Goal: Task Accomplishment & Management: Use online tool/utility

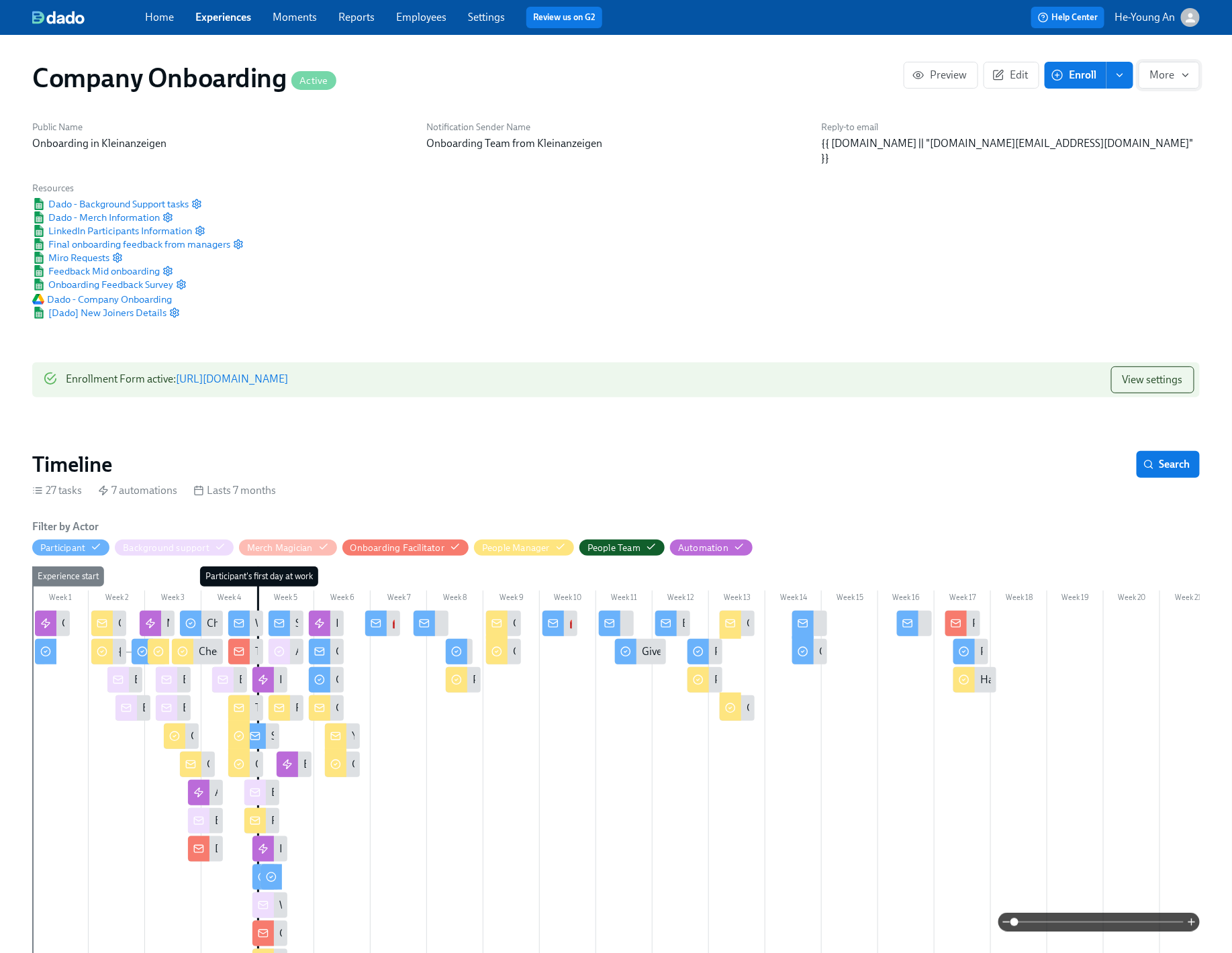
click at [1182, 71] on icon "button" at bounding box center [1185, 75] width 11 height 11
click at [1114, 232] on div at bounding box center [616, 476] width 1232 height 953
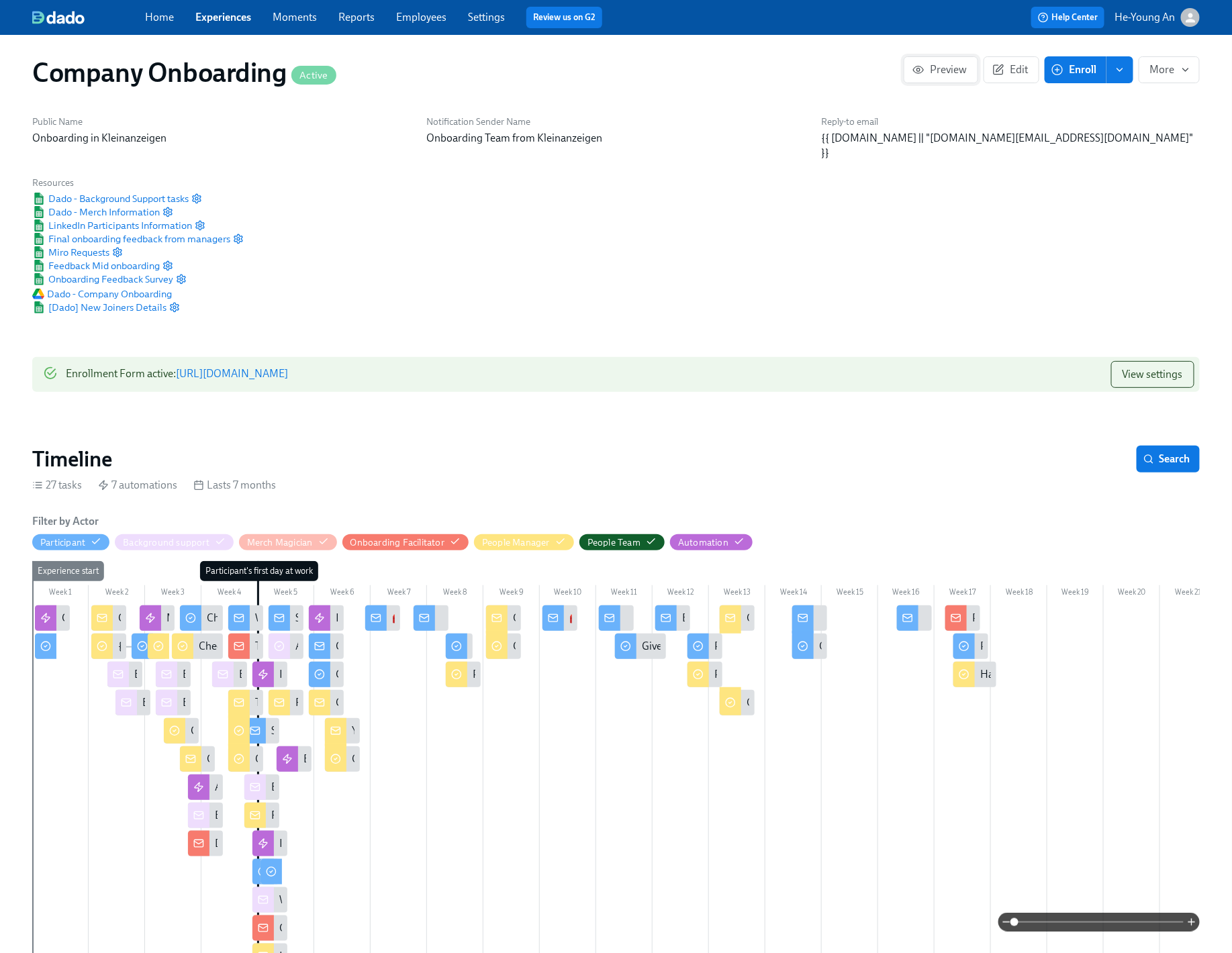
click at [948, 63] on span "Preview" at bounding box center [941, 70] width 52 height 14
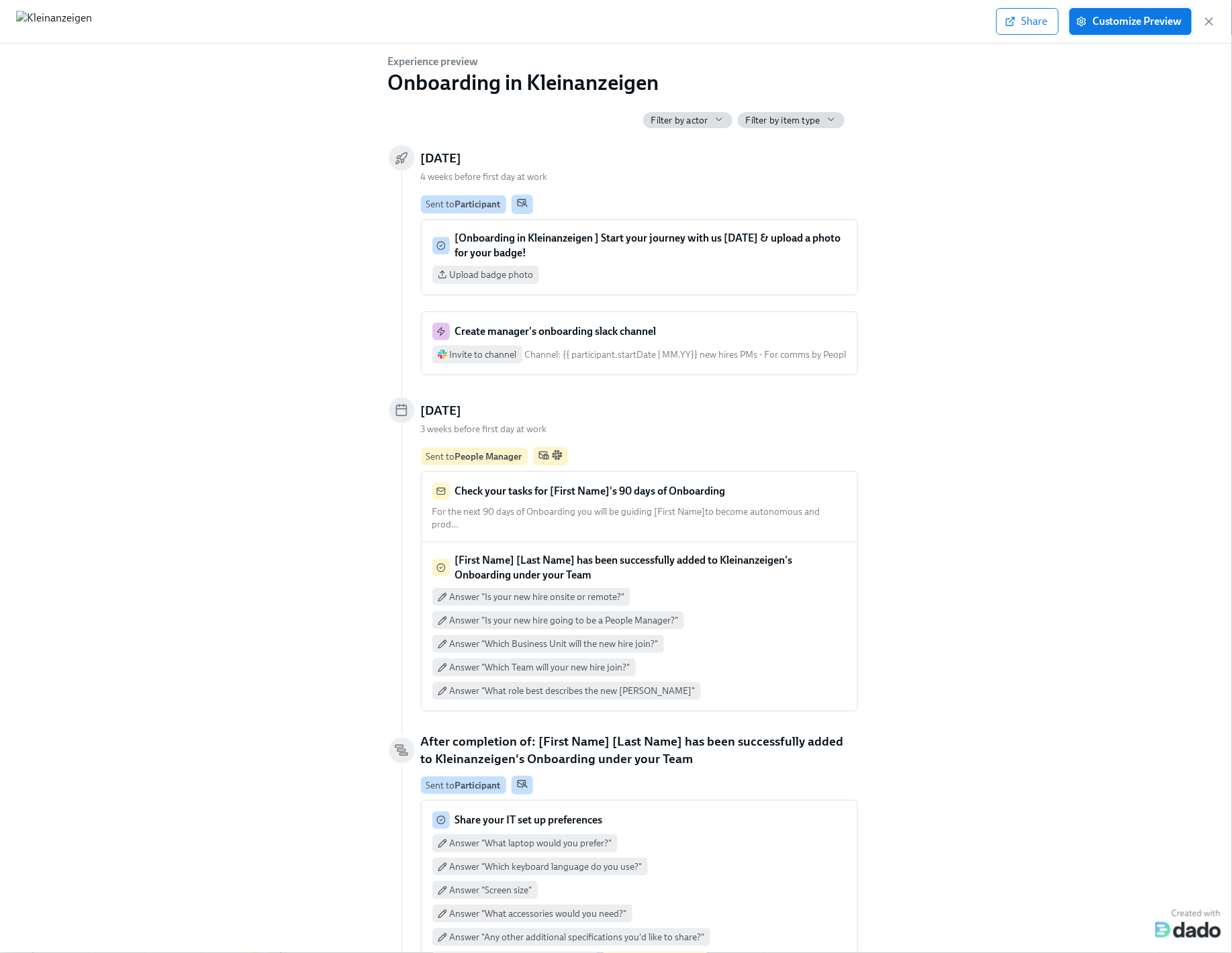
click at [1149, 28] on button "Customize Preview" at bounding box center [1130, 21] width 122 height 27
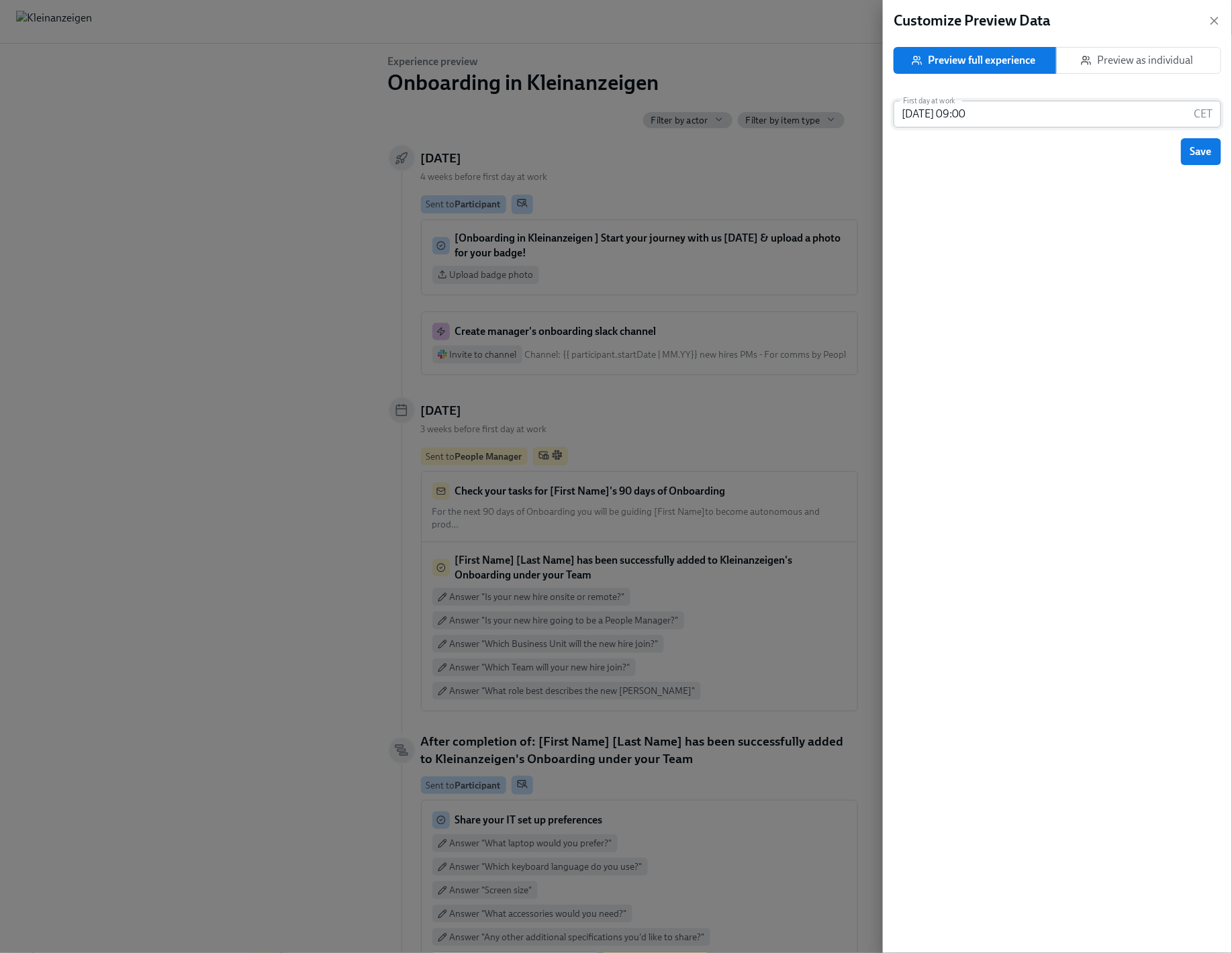
click at [1032, 114] on input "2025/10/27 09:00" at bounding box center [1041, 114] width 295 height 27
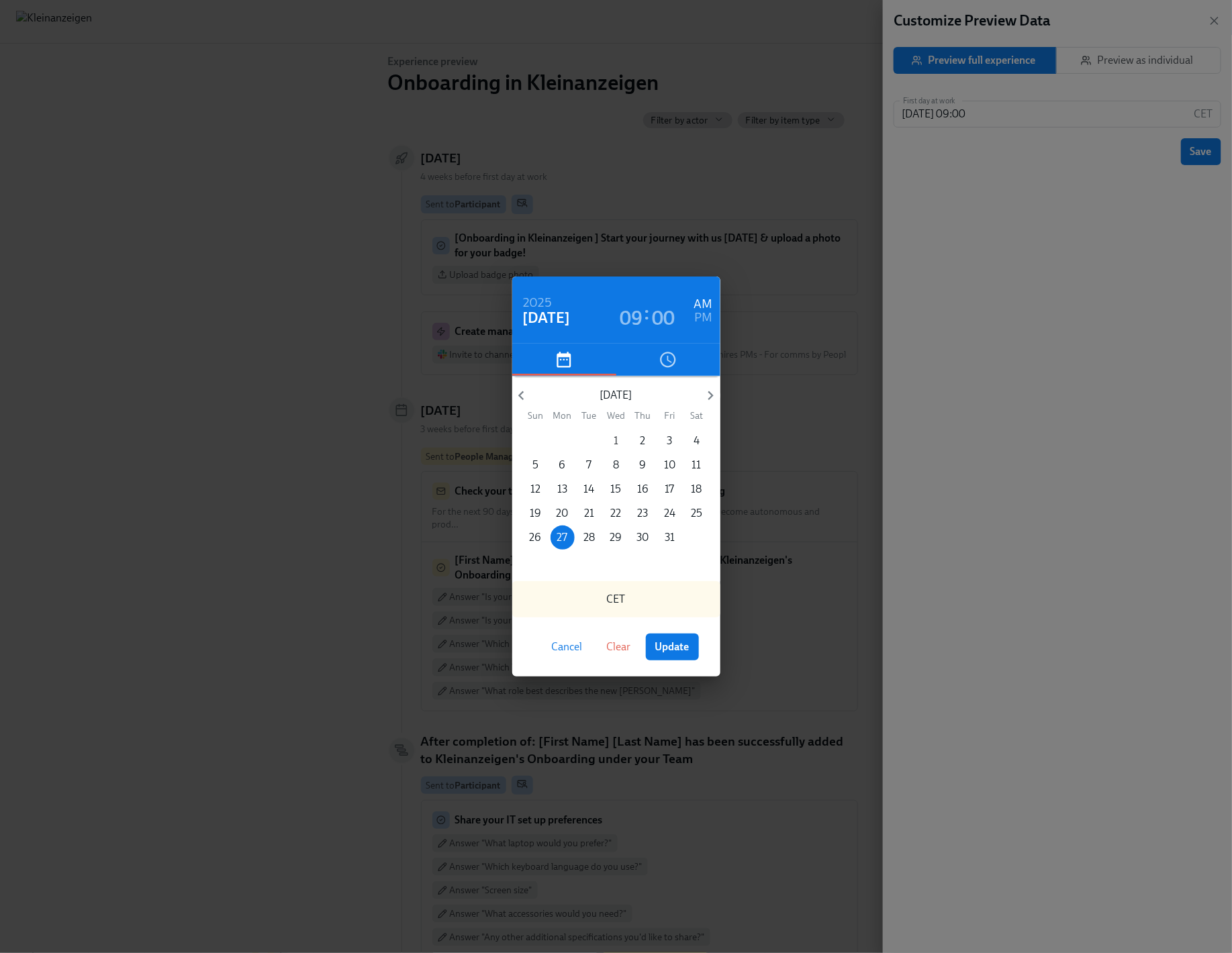
click at [618, 439] on p "1" at bounding box center [616, 440] width 5 height 15
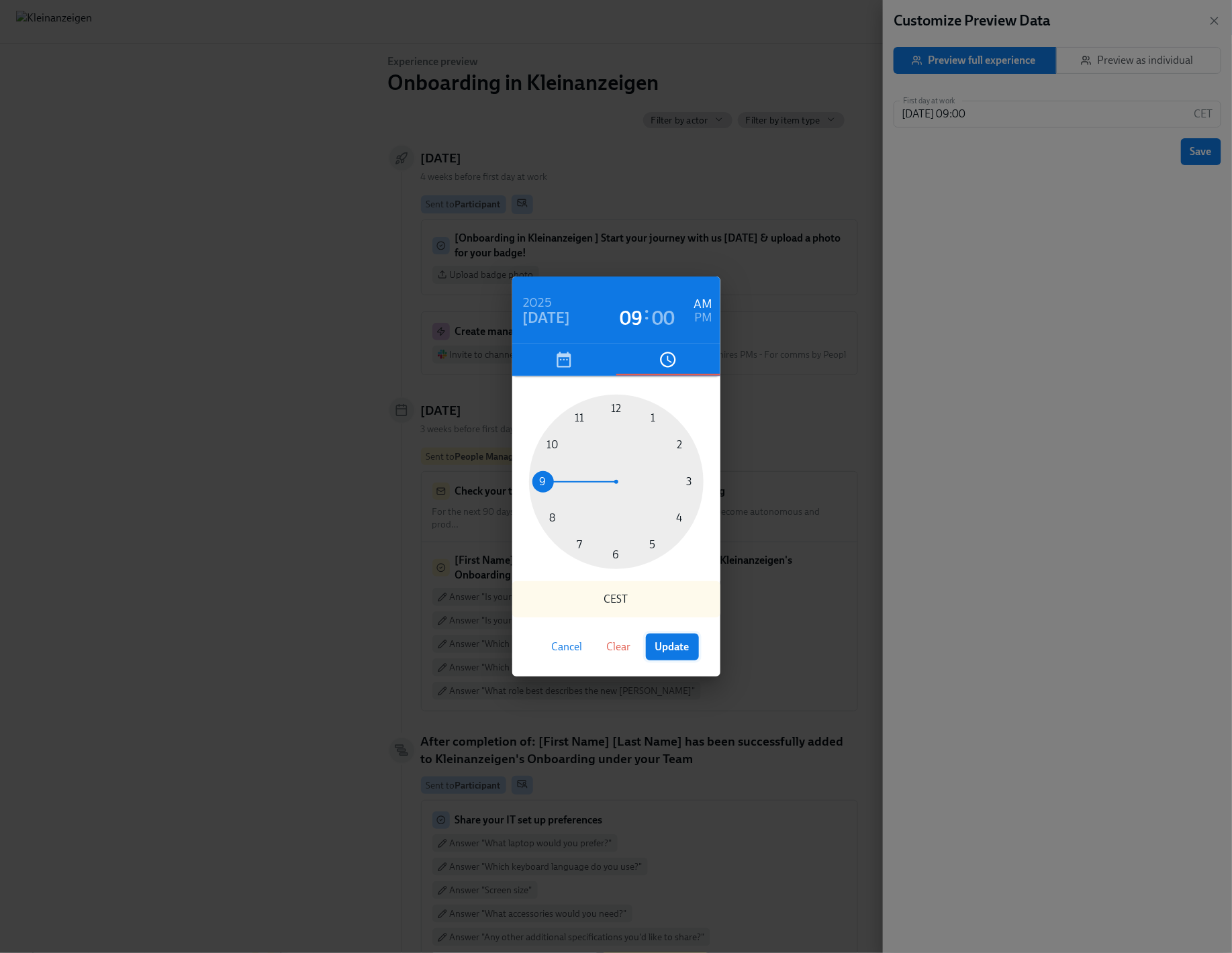
click at [681, 648] on span "Update" at bounding box center [672, 647] width 34 height 14
type input "2025/10/01 09:00"
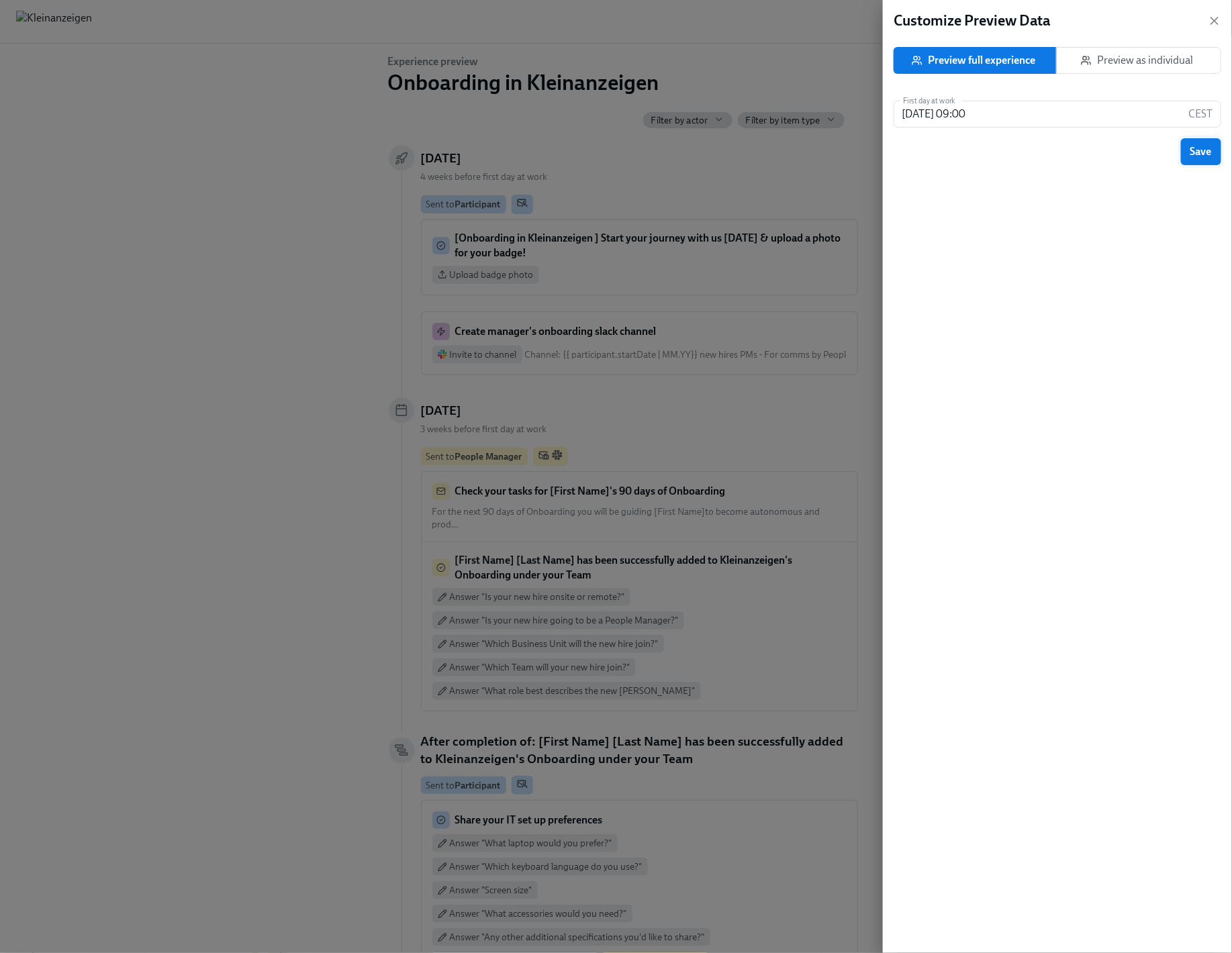
click at [1214, 153] on button "Save" at bounding box center [1201, 151] width 41 height 27
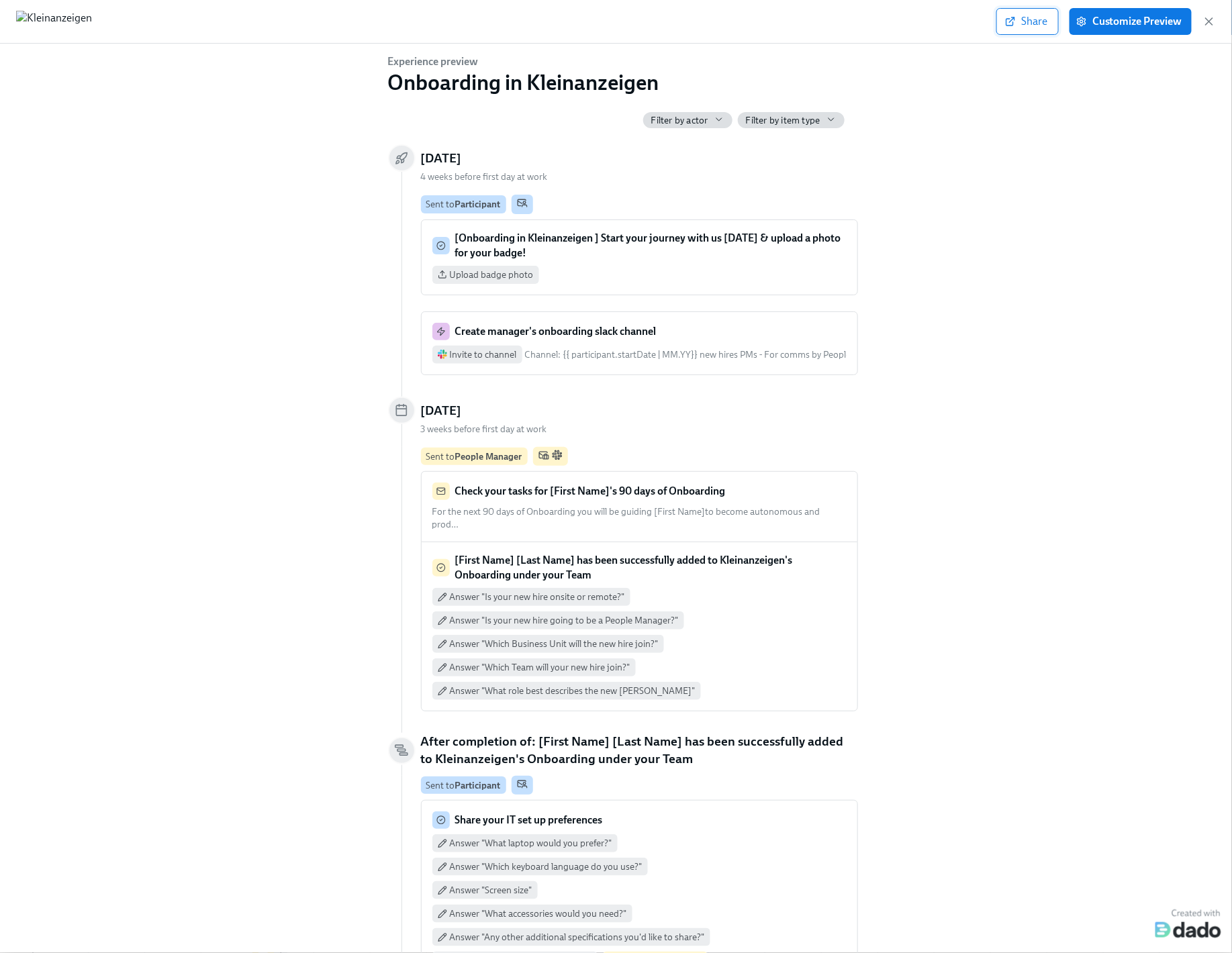
click at [1033, 25] on span "Share" at bounding box center [1027, 21] width 40 height 14
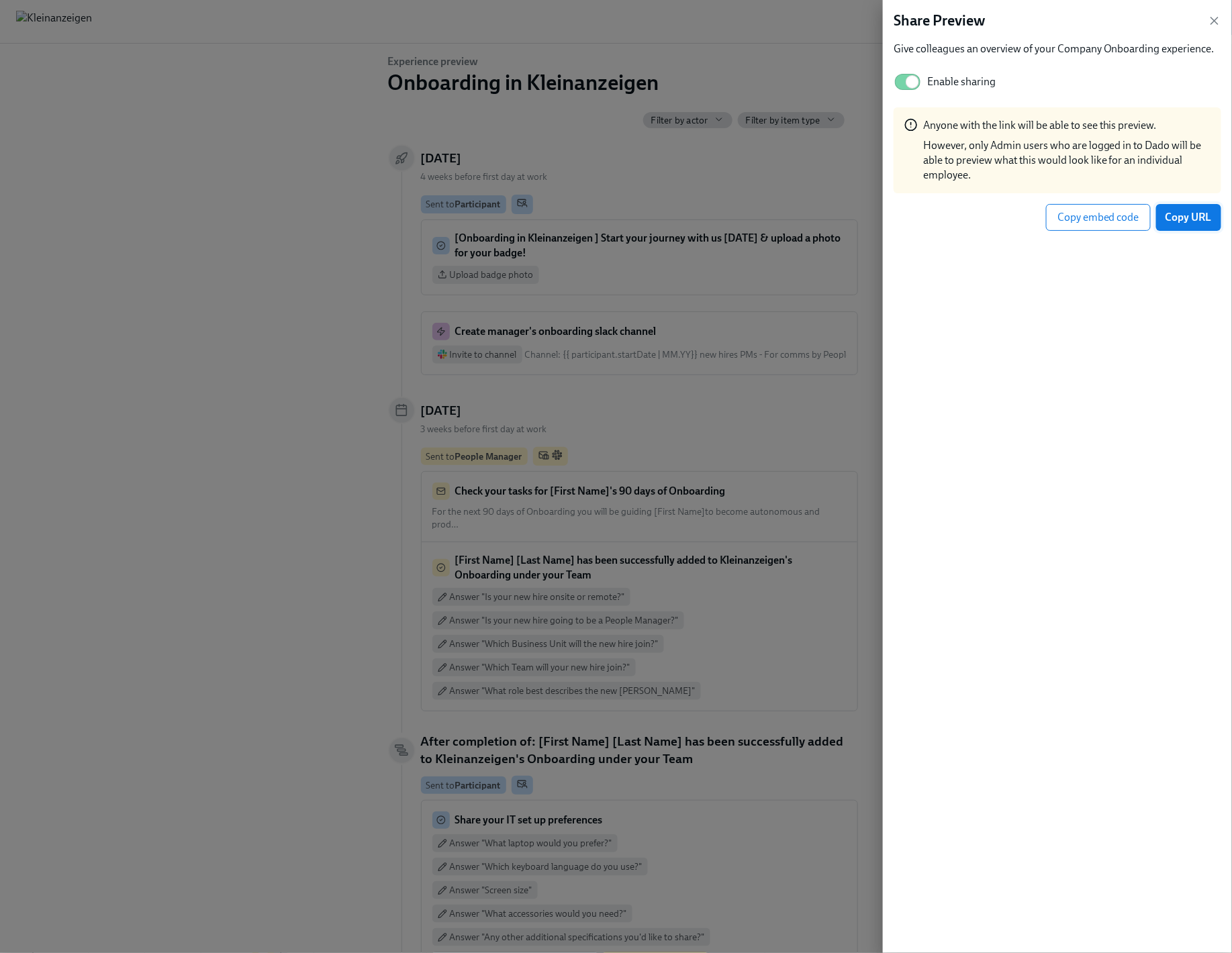
click at [1195, 223] on span "Copy URL" at bounding box center [1188, 218] width 47 height 14
click at [190, 259] on div at bounding box center [616, 476] width 1232 height 953
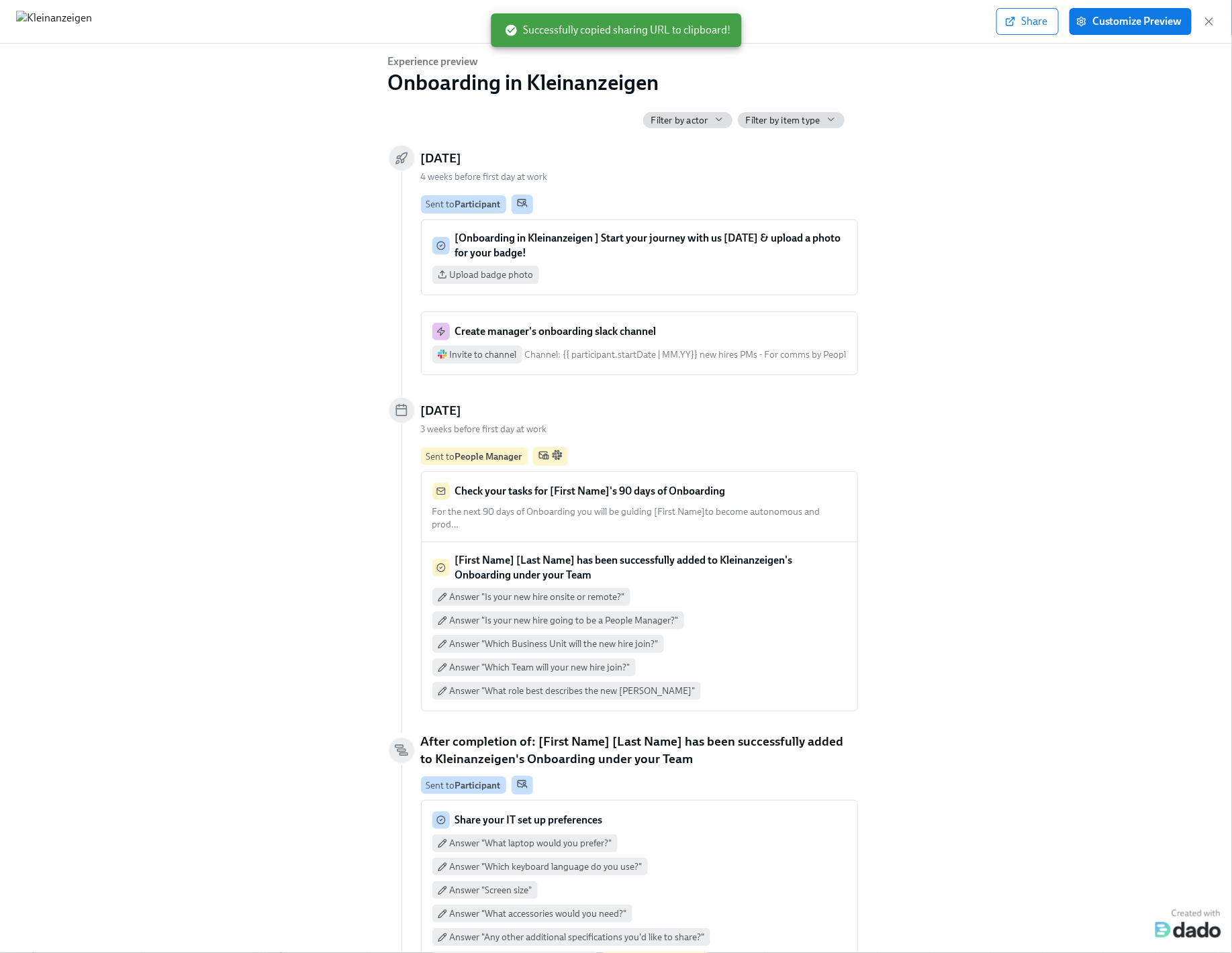
click at [695, 125] on span "Filter by actor" at bounding box center [679, 120] width 57 height 13
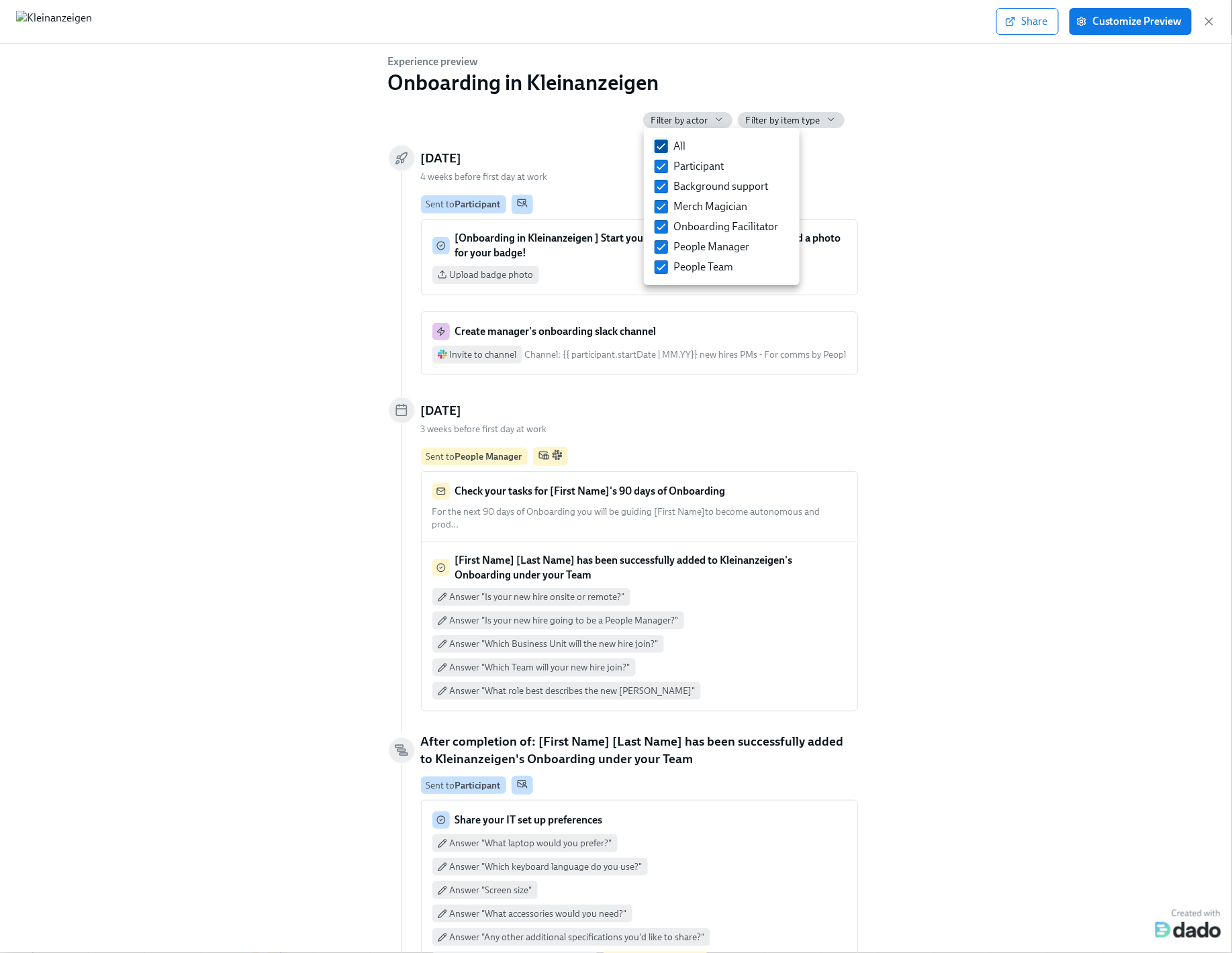
click at [657, 144] on input "All" at bounding box center [661, 147] width 12 height 12
checkbox input "false"
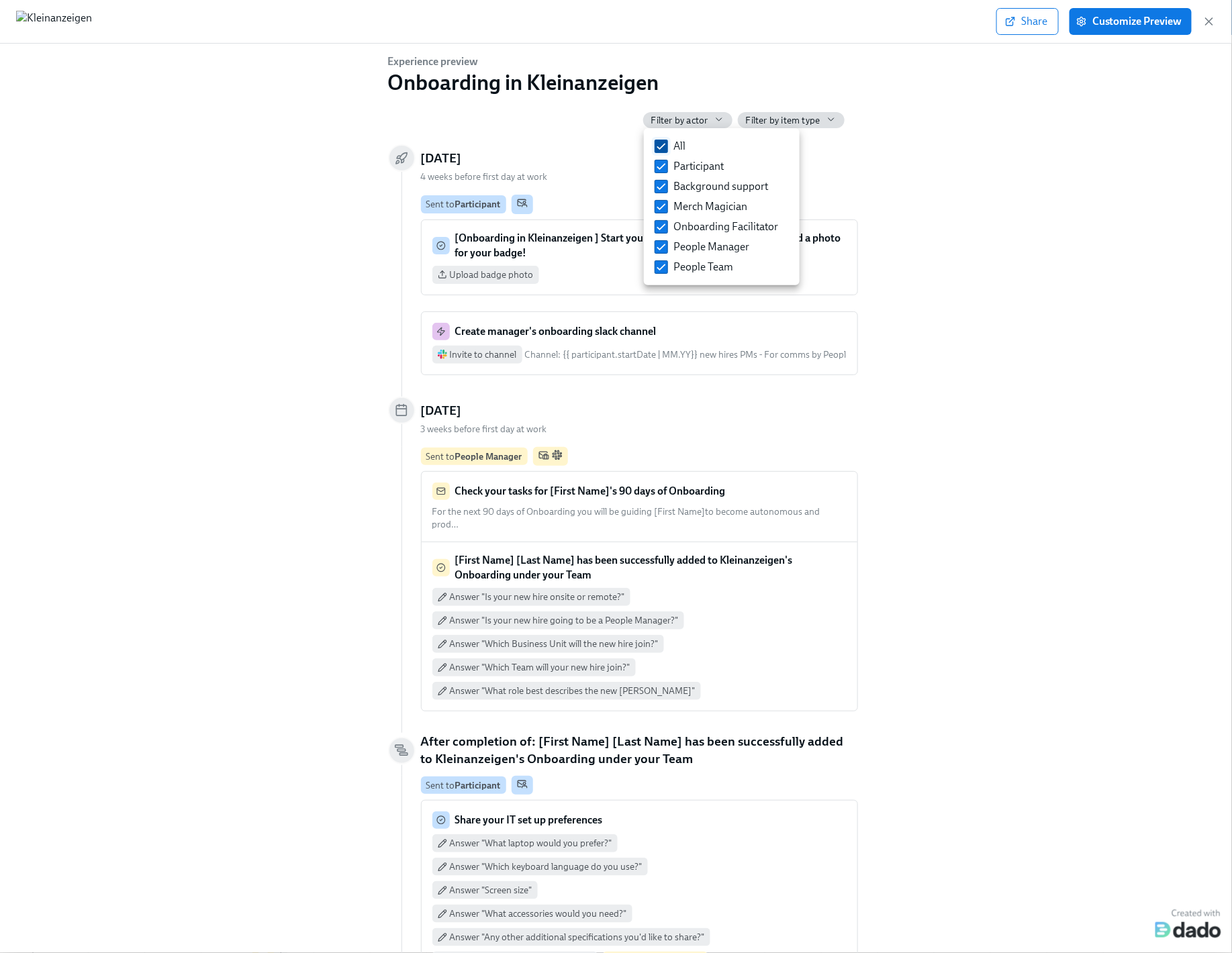
checkbox input "false"
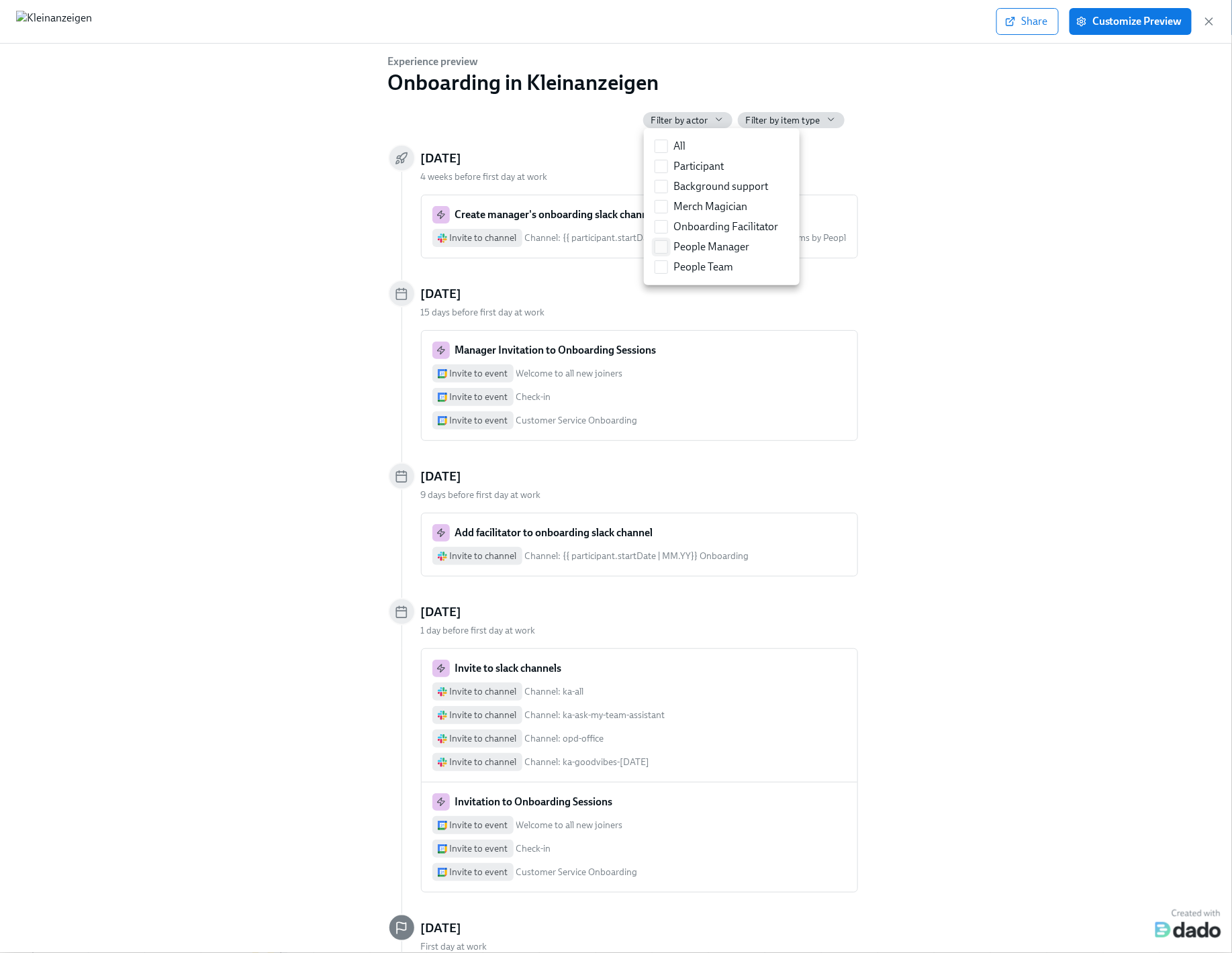
click at [659, 245] on input "People Manager" at bounding box center [661, 247] width 12 height 12
checkbox input "true"
